Goal: Task Accomplishment & Management: Manage account settings

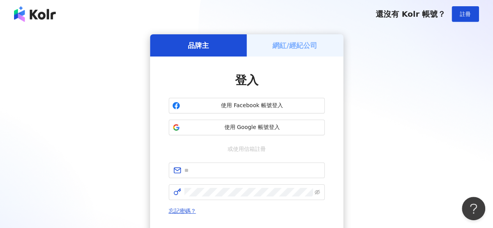
scroll to position [39, 0]
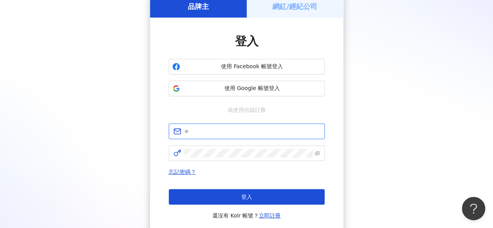
click at [213, 135] on input "text" at bounding box center [252, 131] width 136 height 9
type input "**********"
click button "登入" at bounding box center [247, 197] width 156 height 16
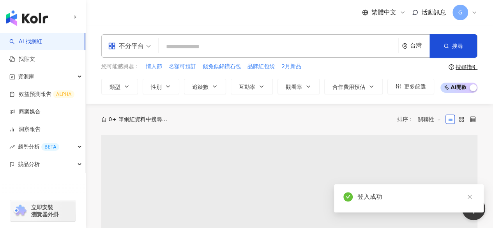
click at [471, 15] on div "G" at bounding box center [465, 13] width 25 height 16
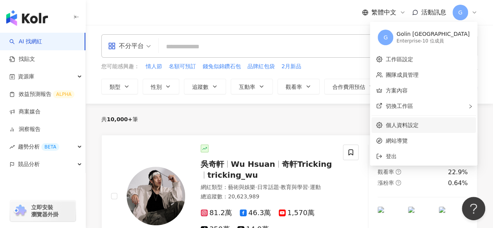
click at [418, 122] on link "個人資料設定" at bounding box center [402, 125] width 33 height 6
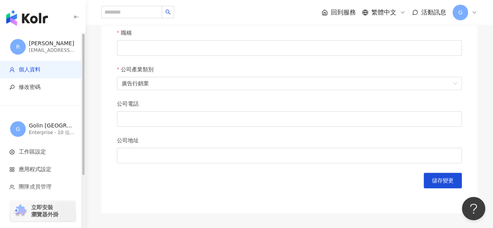
scroll to position [308, 0]
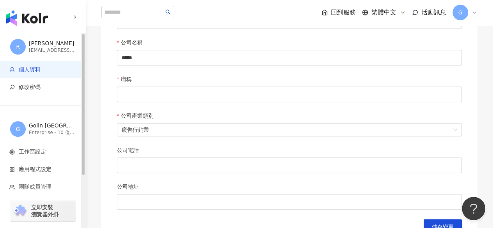
click at [44, 99] on div "R [PERSON_NAME] [EMAIL_ADDRESS][DOMAIN_NAME] 個人資料 修改密碼 G Golin Taipei Enterpris…" at bounding box center [43, 141] width 86 height 216
click at [45, 89] on span "修改密碼" at bounding box center [44, 87] width 70 height 8
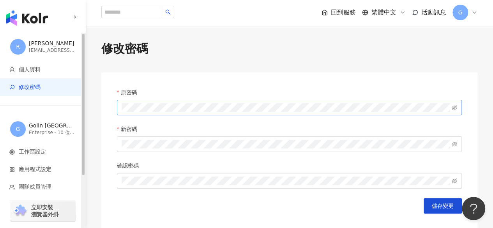
click at [138, 113] on span at bounding box center [289, 108] width 345 height 16
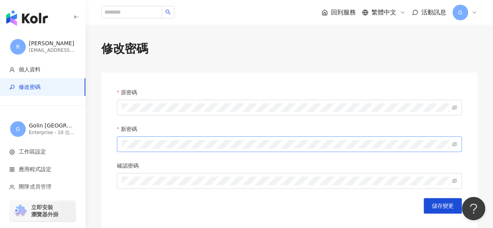
click at [461, 144] on span at bounding box center [289, 144] width 345 height 16
click at [457, 144] on span at bounding box center [289, 144] width 345 height 16
click at [453, 144] on icon "eye-invisible" at bounding box center [454, 144] width 5 height 5
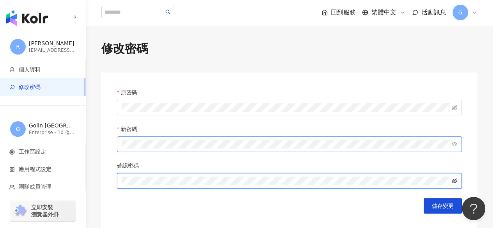
click at [454, 182] on icon "eye-invisible" at bounding box center [454, 181] width 5 height 5
click at [220, 194] on form "原密碼 新密碼 確認密碼 儲存變更" at bounding box center [289, 151] width 345 height 126
click at [436, 207] on span "儲存變更" at bounding box center [443, 206] width 22 height 6
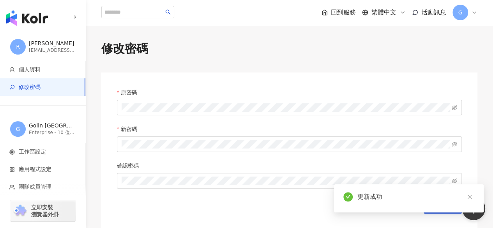
drag, startPoint x: 377, startPoint y: 211, endPoint x: 341, endPoint y: 206, distance: 36.0
click at [375, 211] on div "更新成功" at bounding box center [409, 198] width 150 height 28
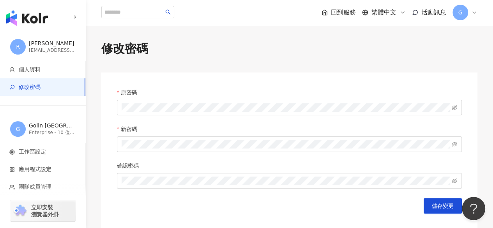
click at [458, 77] on div "原密碼 新密碼 確認密碼 儲存變更" at bounding box center [289, 156] width 376 height 166
click at [42, 48] on div "[EMAIL_ADDRESS][DOMAIN_NAME]" at bounding box center [52, 50] width 47 height 7
click at [43, 22] on img "button" at bounding box center [27, 18] width 42 height 16
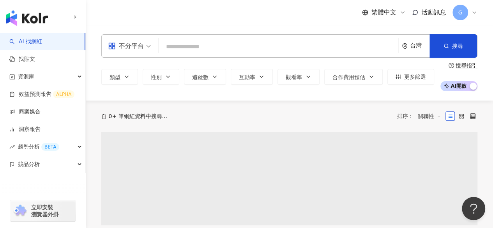
click at [465, 11] on span "G" at bounding box center [461, 13] width 16 height 16
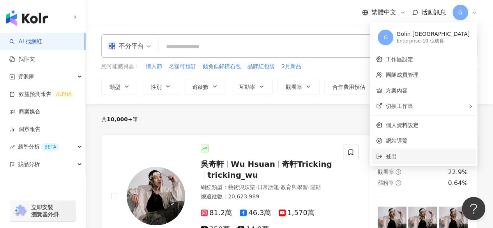
click at [427, 153] on span "登出" at bounding box center [429, 156] width 86 height 9
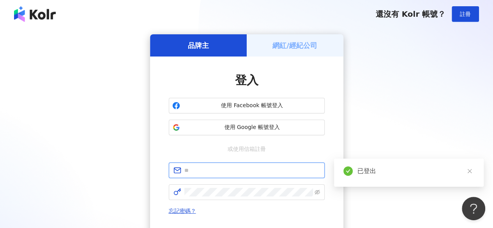
click at [232, 172] on input "text" at bounding box center [252, 170] width 136 height 9
type input "**********"
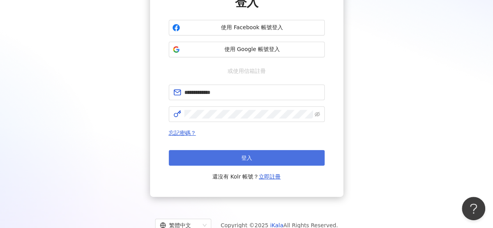
click at [236, 158] on button "登入" at bounding box center [247, 158] width 156 height 16
